Goal: Check status: Check status

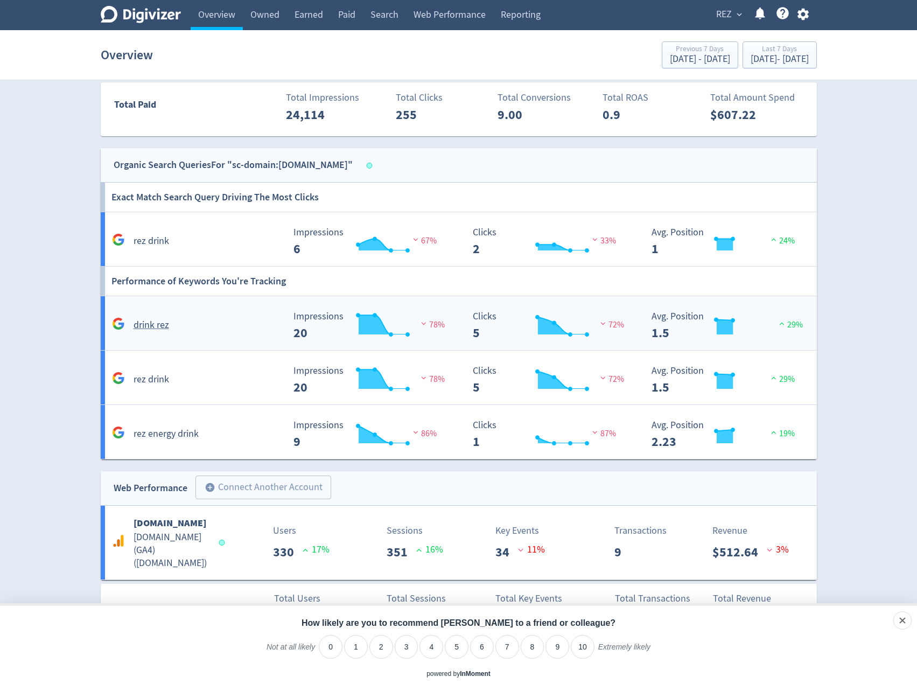
scroll to position [756, 0]
click at [902, 627] on div "dismiss" at bounding box center [882, 620] width 59 height 18
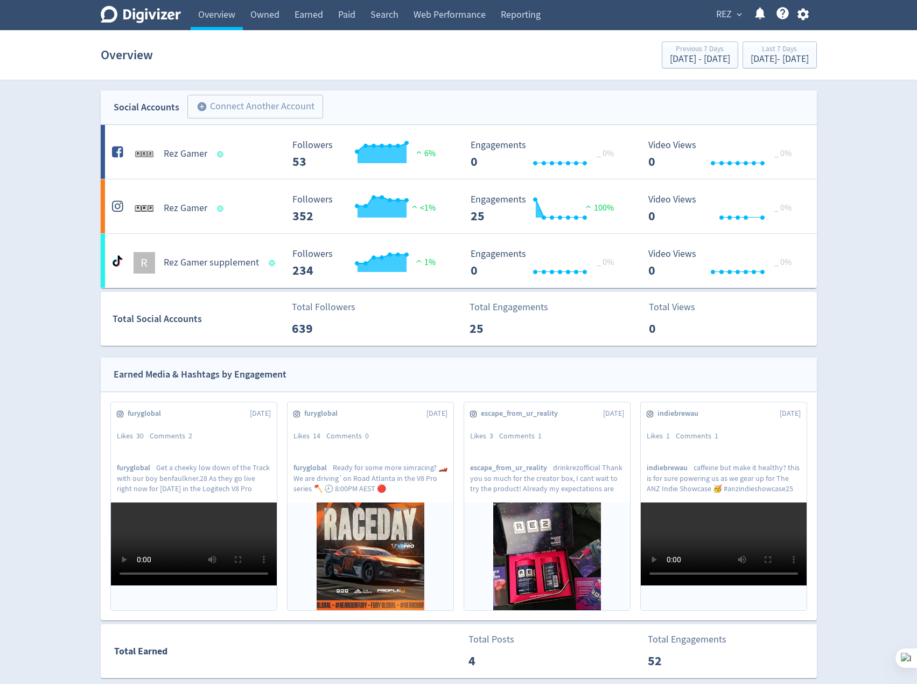
scroll to position [0, 0]
click at [279, 21] on link "Owned" at bounding box center [265, 15] width 44 height 30
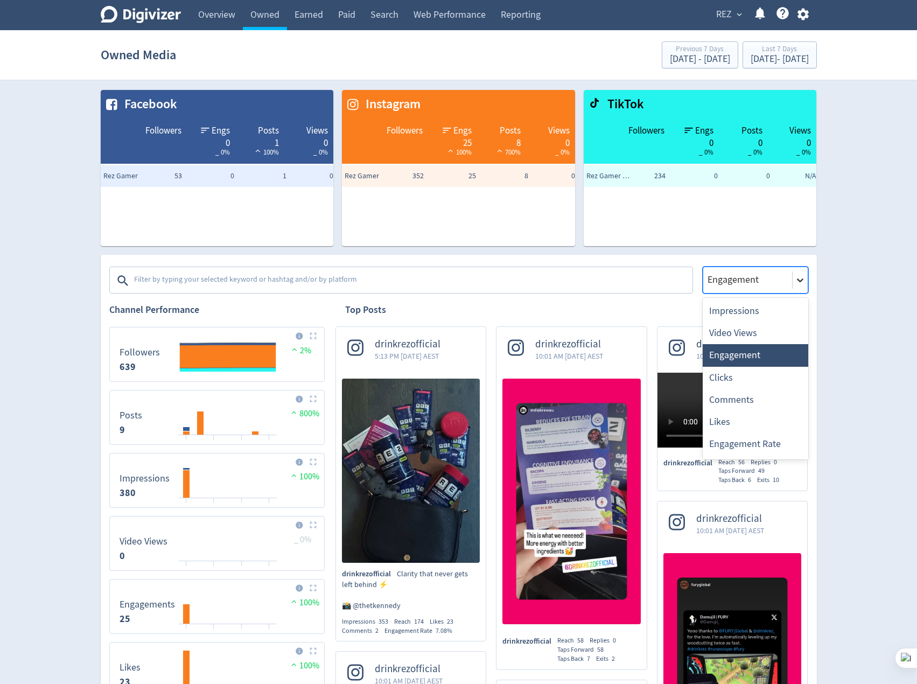
click at [794, 284] on div at bounding box center [800, 280] width 15 height 15
click at [761, 331] on div "Video Views" at bounding box center [756, 333] width 106 height 22
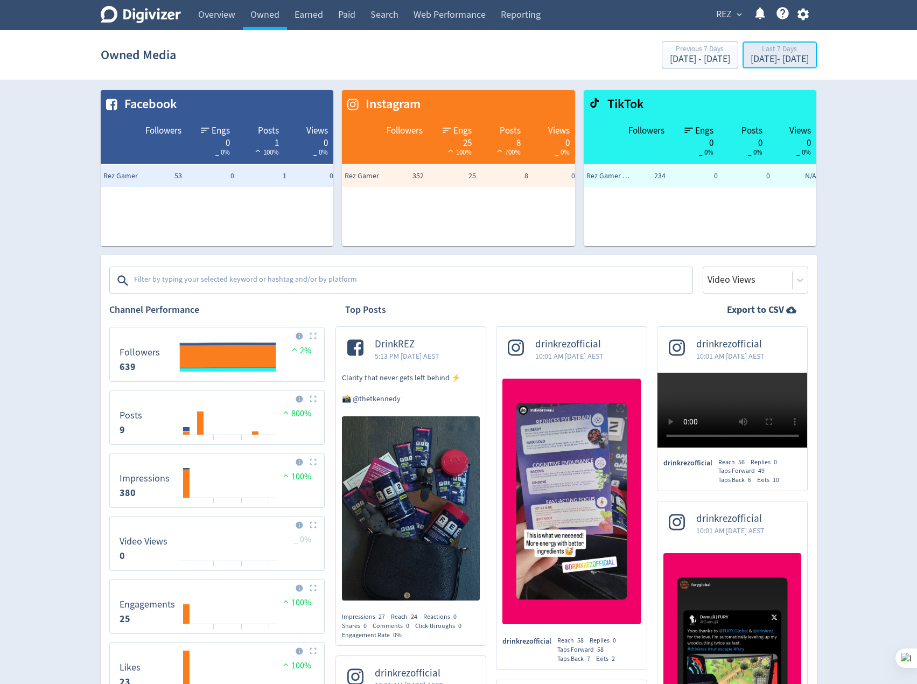
click at [751, 47] on div "Last 7 Days" at bounding box center [780, 49] width 58 height 9
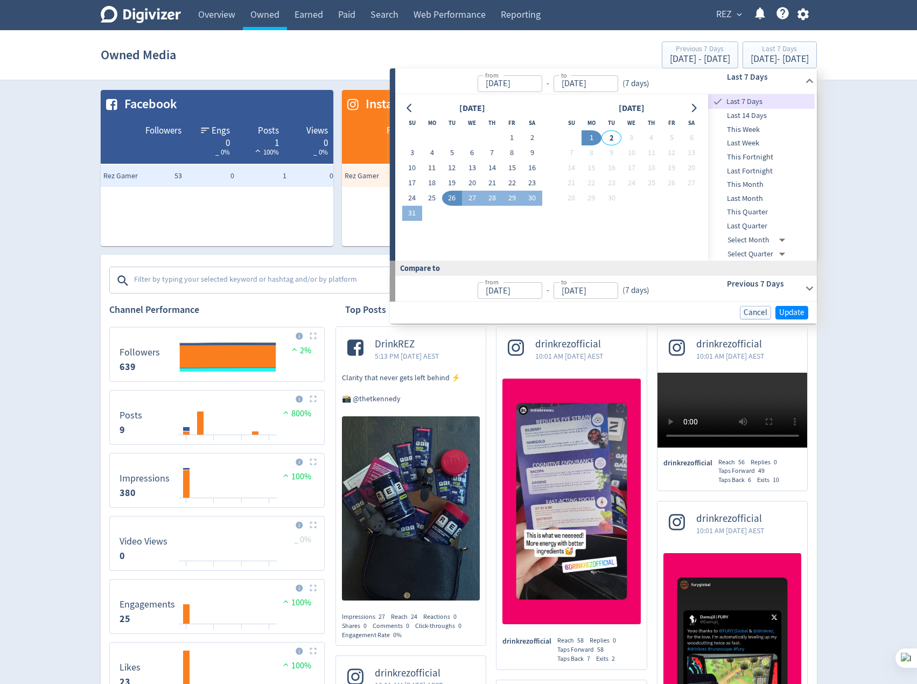
click at [761, 194] on span "Last Month" at bounding box center [761, 199] width 107 height 12
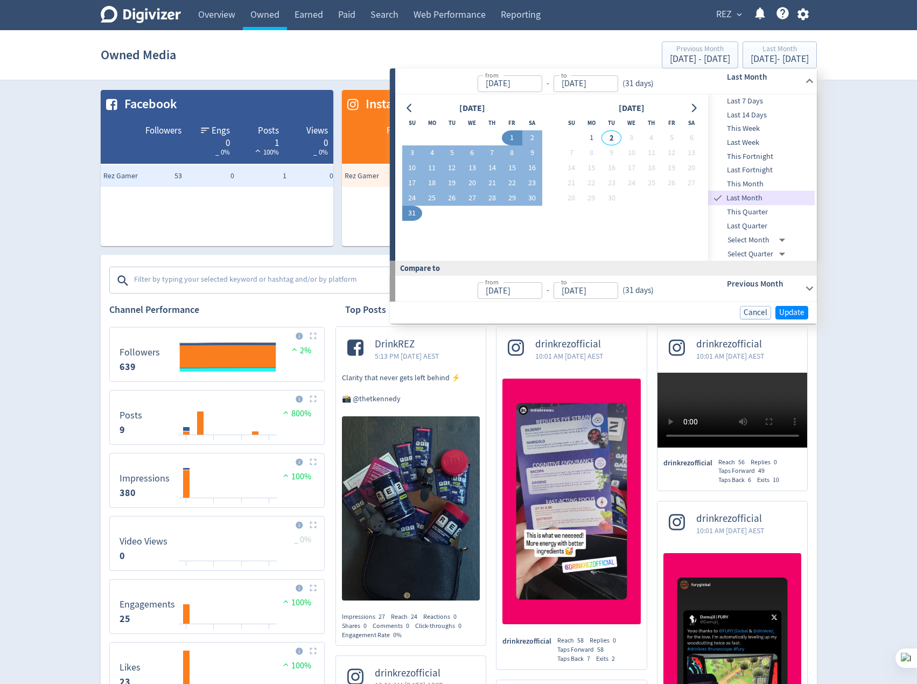
type input "[DATE]"
click at [789, 315] on span "Update" at bounding box center [791, 313] width 25 height 8
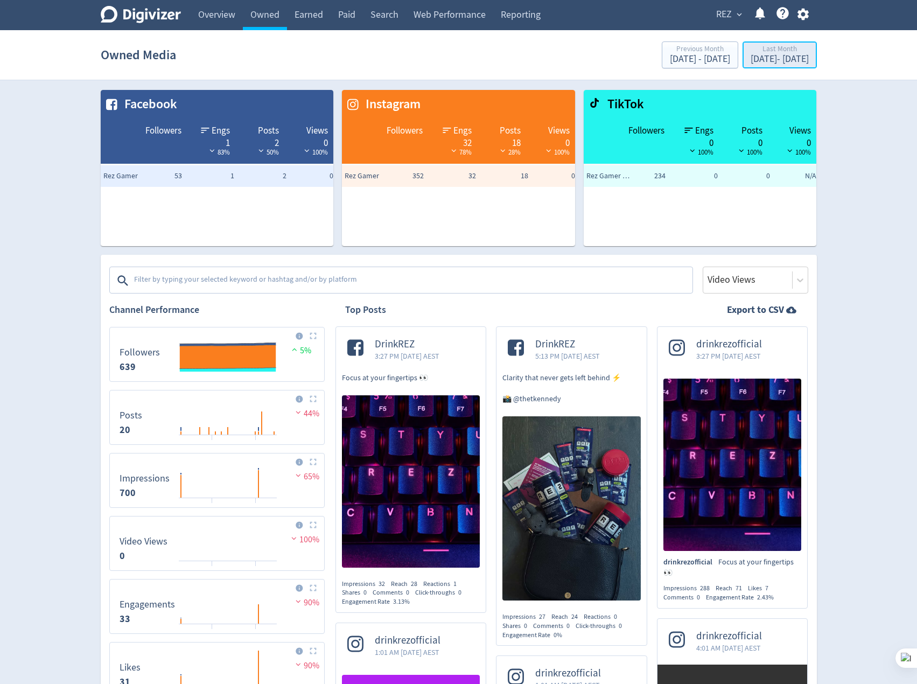
click at [751, 54] on div "Last Month" at bounding box center [780, 49] width 58 height 9
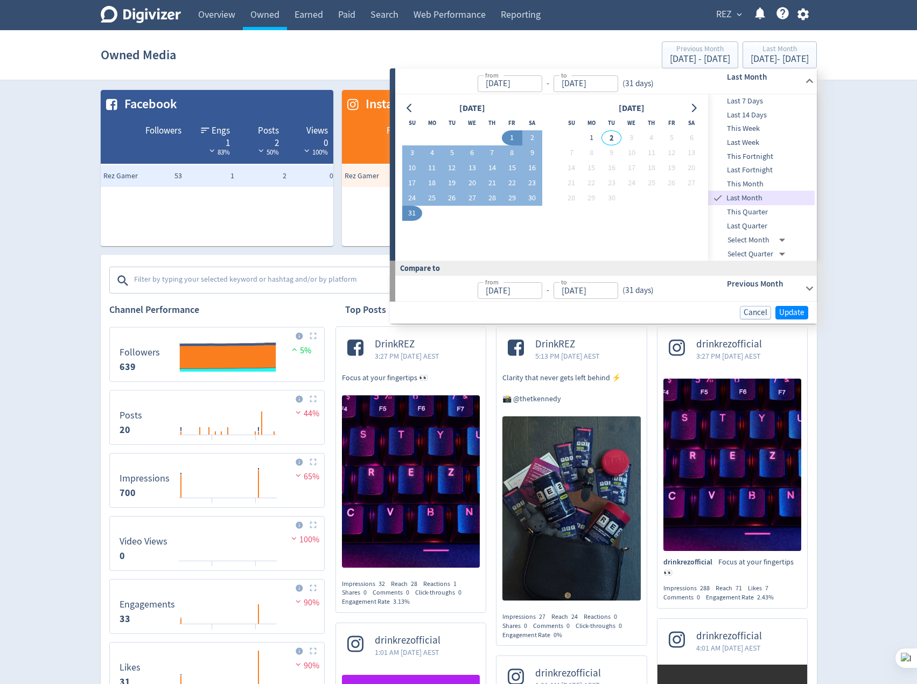
click at [746, 225] on span "Last Quarter" at bounding box center [761, 226] width 107 height 12
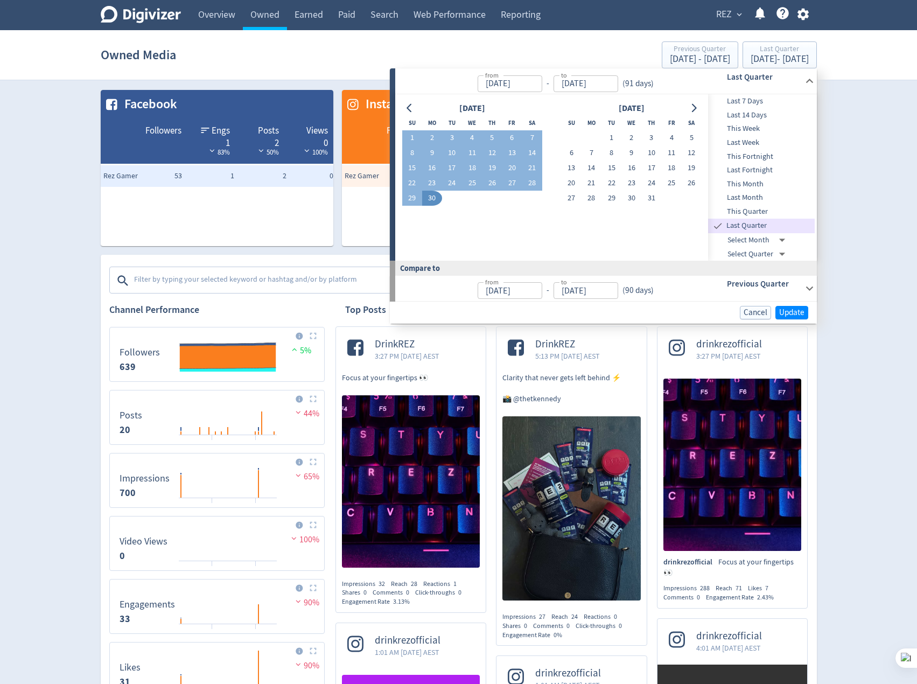
type input "[DATE]"
click at [428, 190] on button "23" at bounding box center [432, 183] width 20 height 15
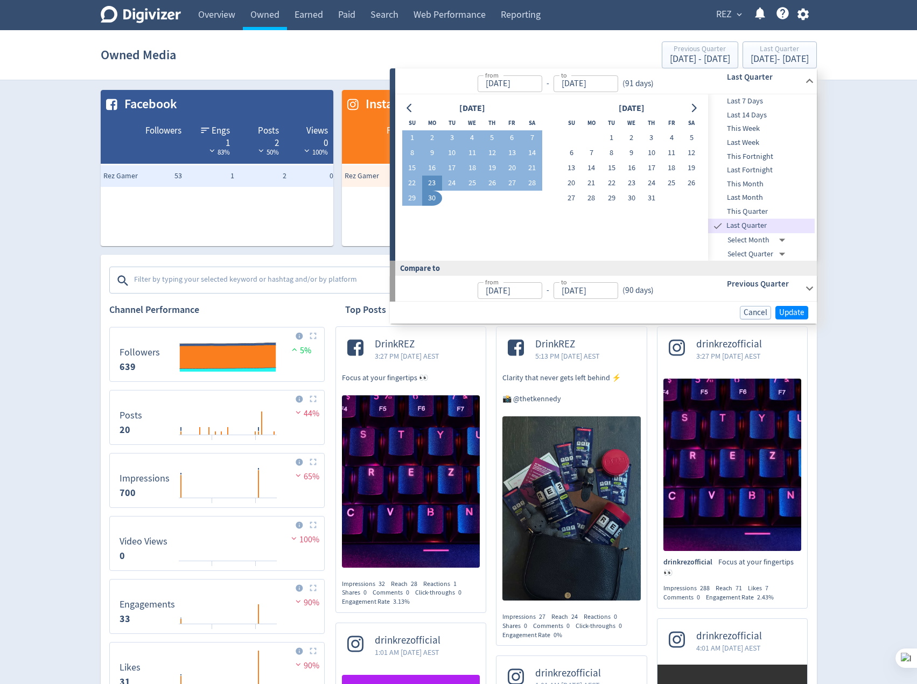
type input "[DATE]"
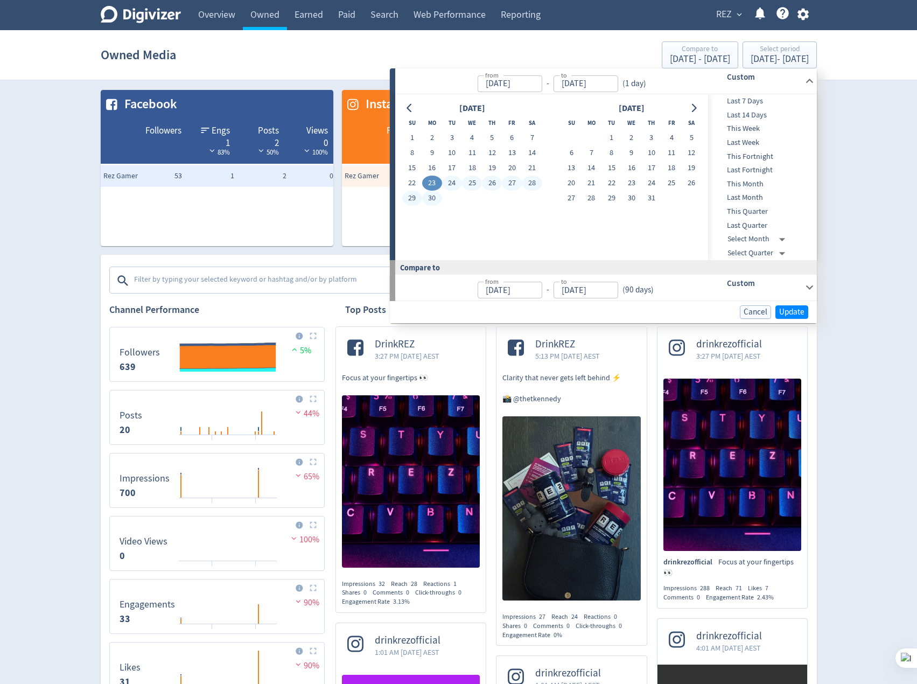
click at [436, 198] on button "30" at bounding box center [432, 198] width 20 height 15
type input "[DATE]"
click at [410, 111] on icon "Go to previous month" at bounding box center [409, 108] width 5 height 9
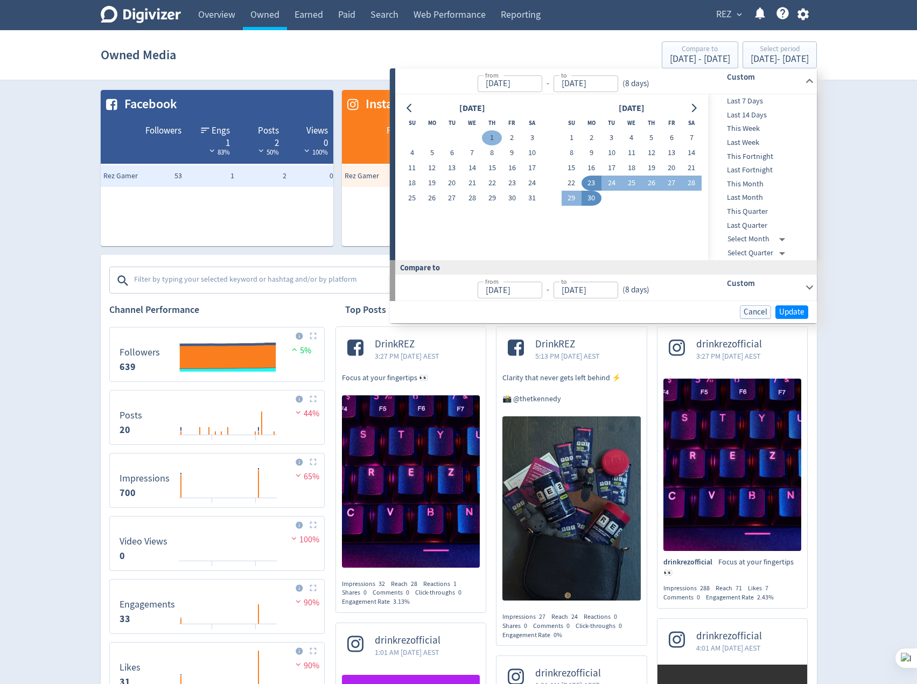
click at [493, 134] on button "1" at bounding box center [492, 137] width 20 height 15
type input "[DATE]"
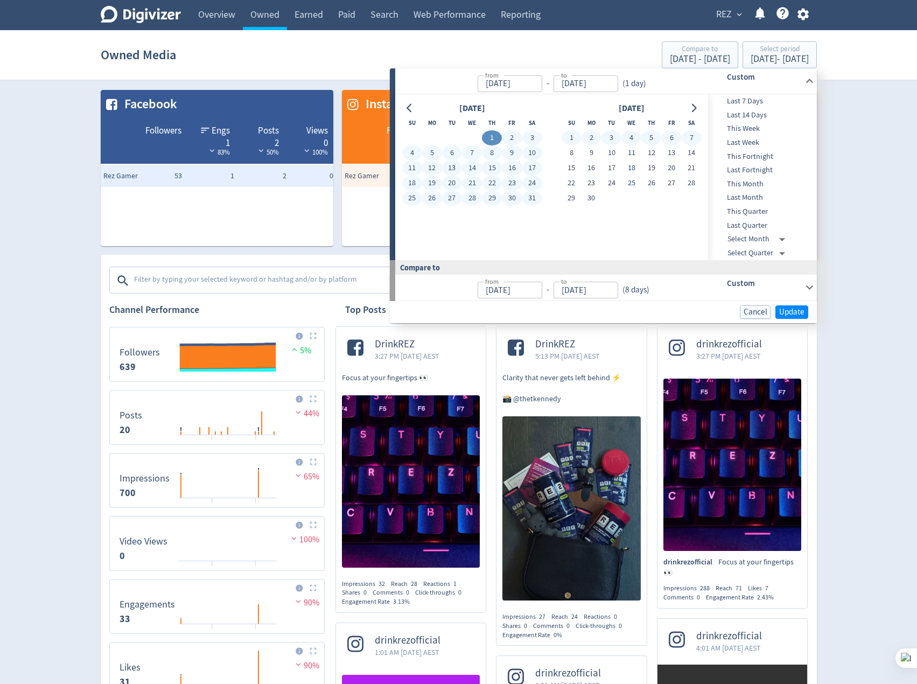
click at [698, 116] on div at bounding box center [694, 109] width 16 height 16
click at [604, 90] on input "[DATE]" at bounding box center [586, 83] width 65 height 17
type input "[DATE]"
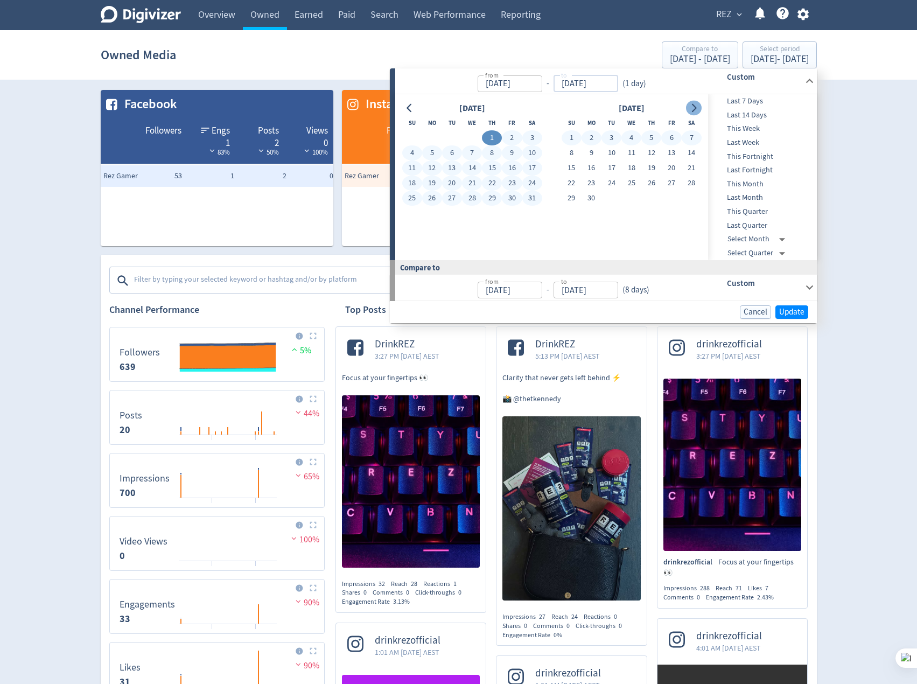
click at [689, 113] on button "Go to next month" at bounding box center [694, 108] width 16 height 15
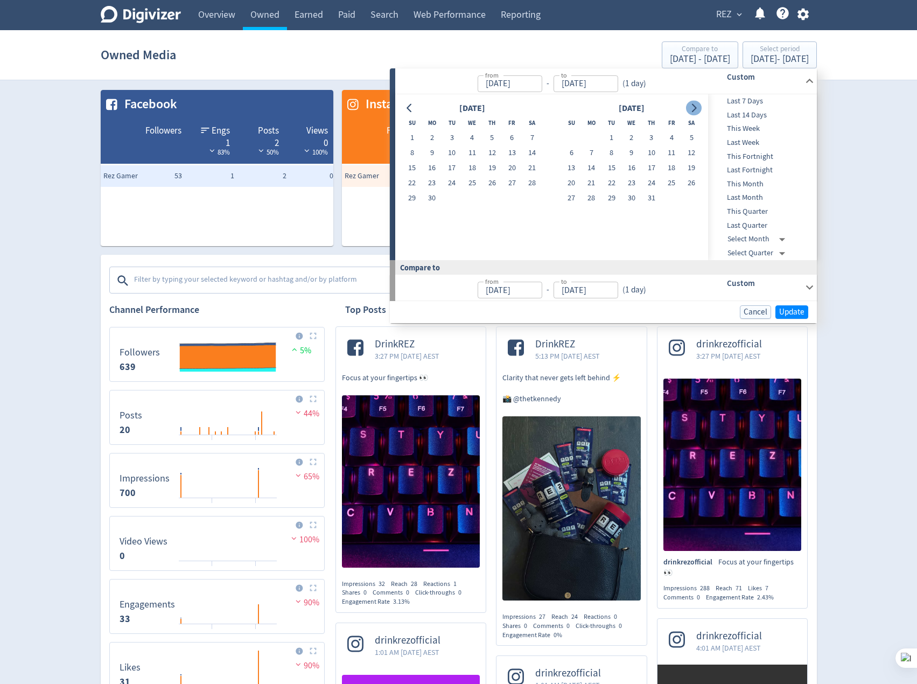
click at [691, 113] on button "Go to next month" at bounding box center [694, 108] width 16 height 15
click at [693, 110] on icon "Go to next month" at bounding box center [693, 108] width 9 height 9
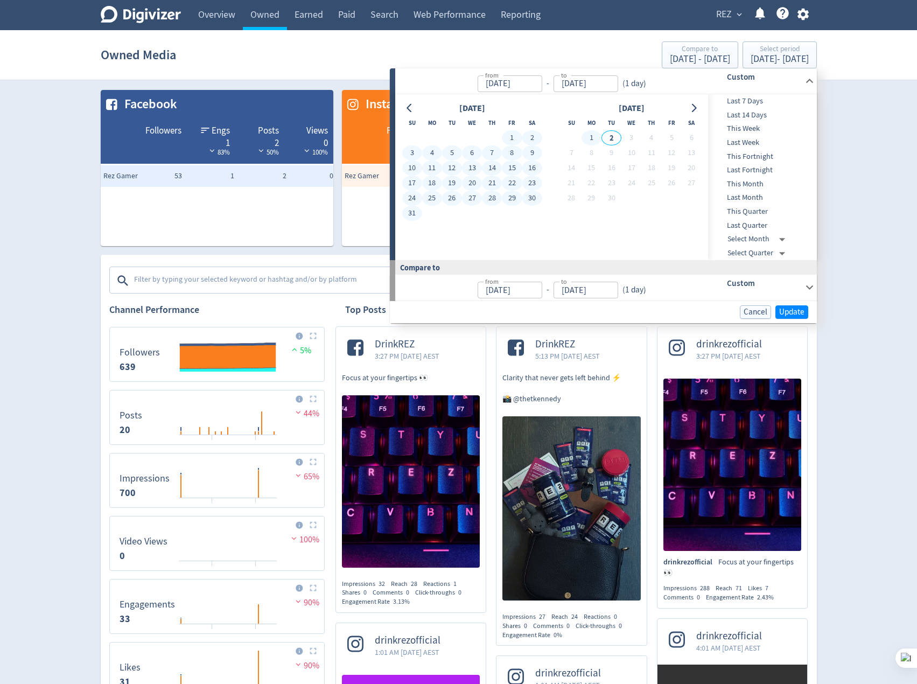
click at [597, 137] on button "1" at bounding box center [592, 137] width 20 height 15
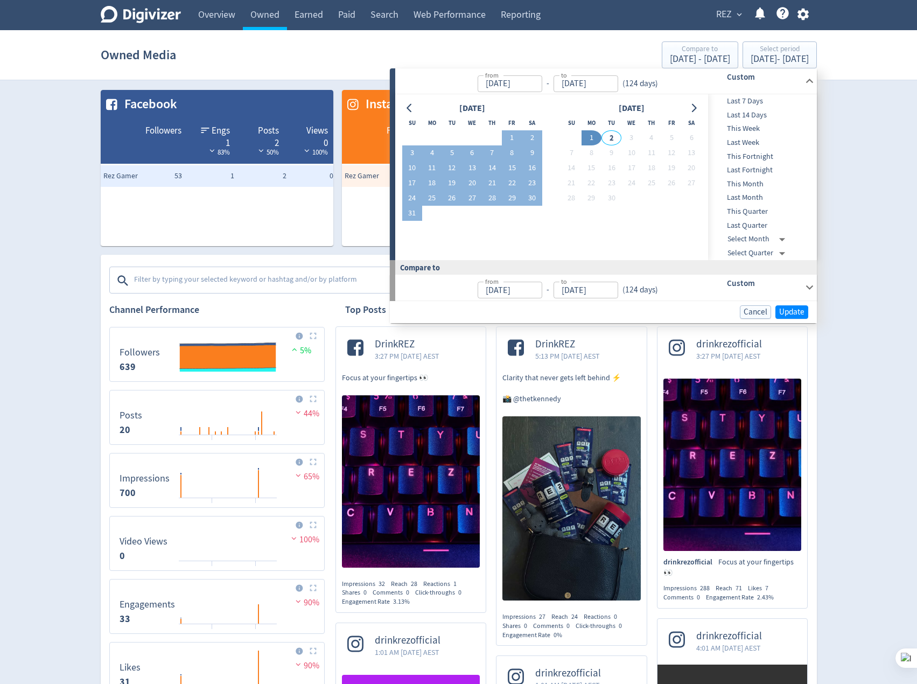
type input "[DATE]"
click at [788, 316] on span "Update" at bounding box center [791, 312] width 25 height 8
